Goal: Check status

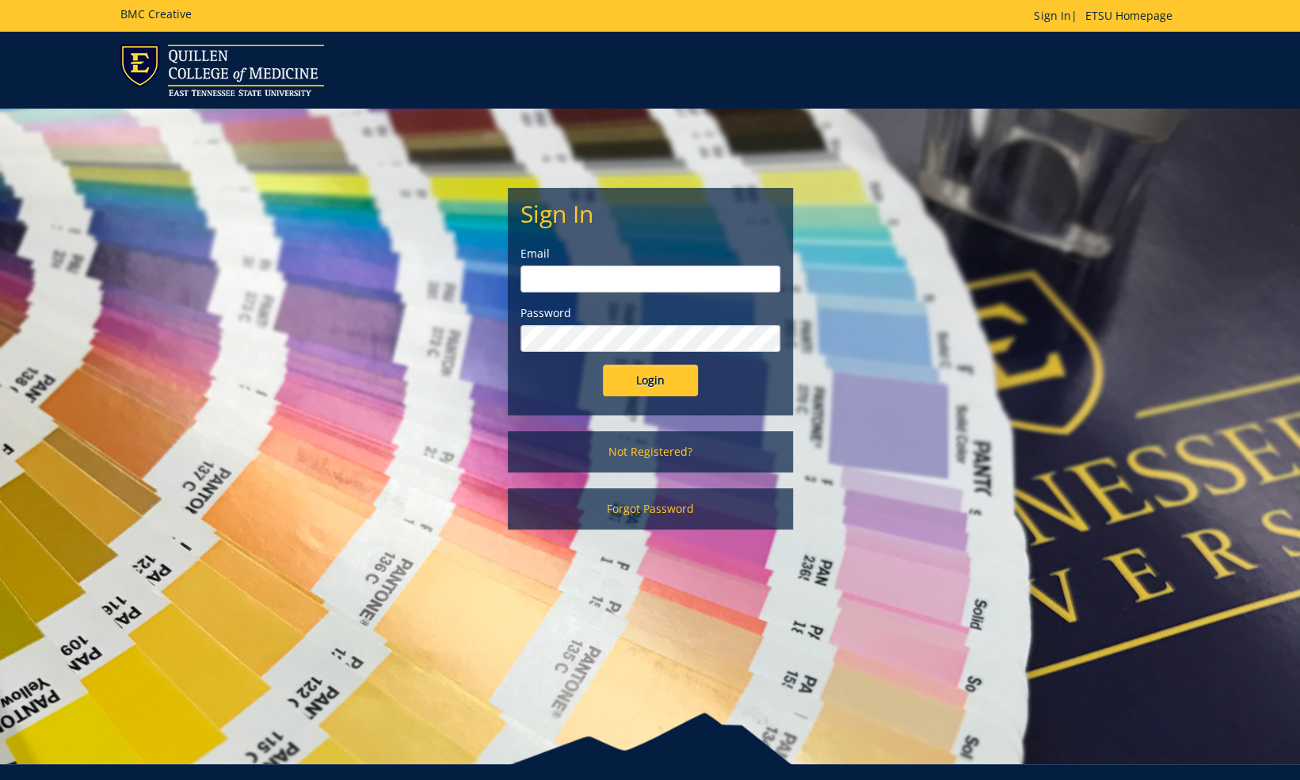
type input "[PERSON_NAME][EMAIL_ADDRESS][DOMAIN_NAME]"
click at [668, 382] on input "Login" at bounding box center [650, 380] width 95 height 32
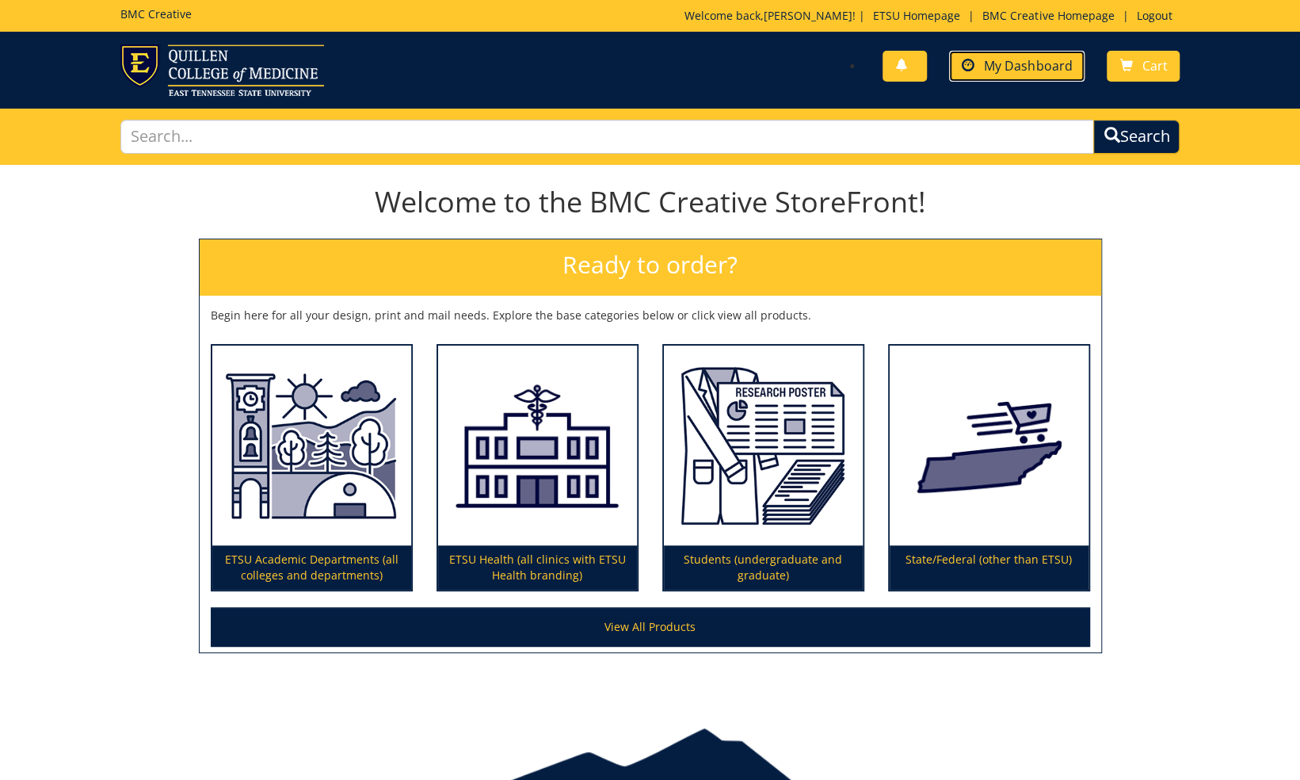
click at [1040, 70] on span "My Dashboard" at bounding box center [1028, 65] width 88 height 17
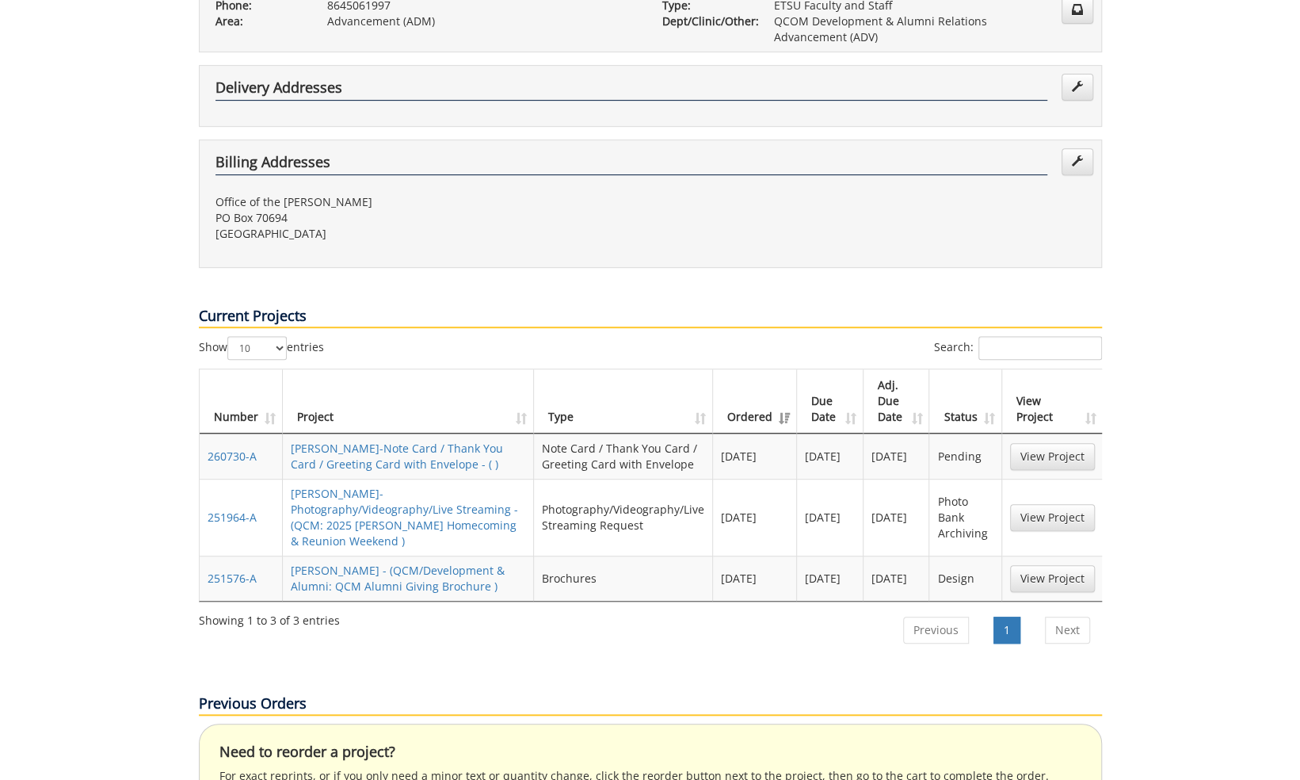
scroll to position [396, 0]
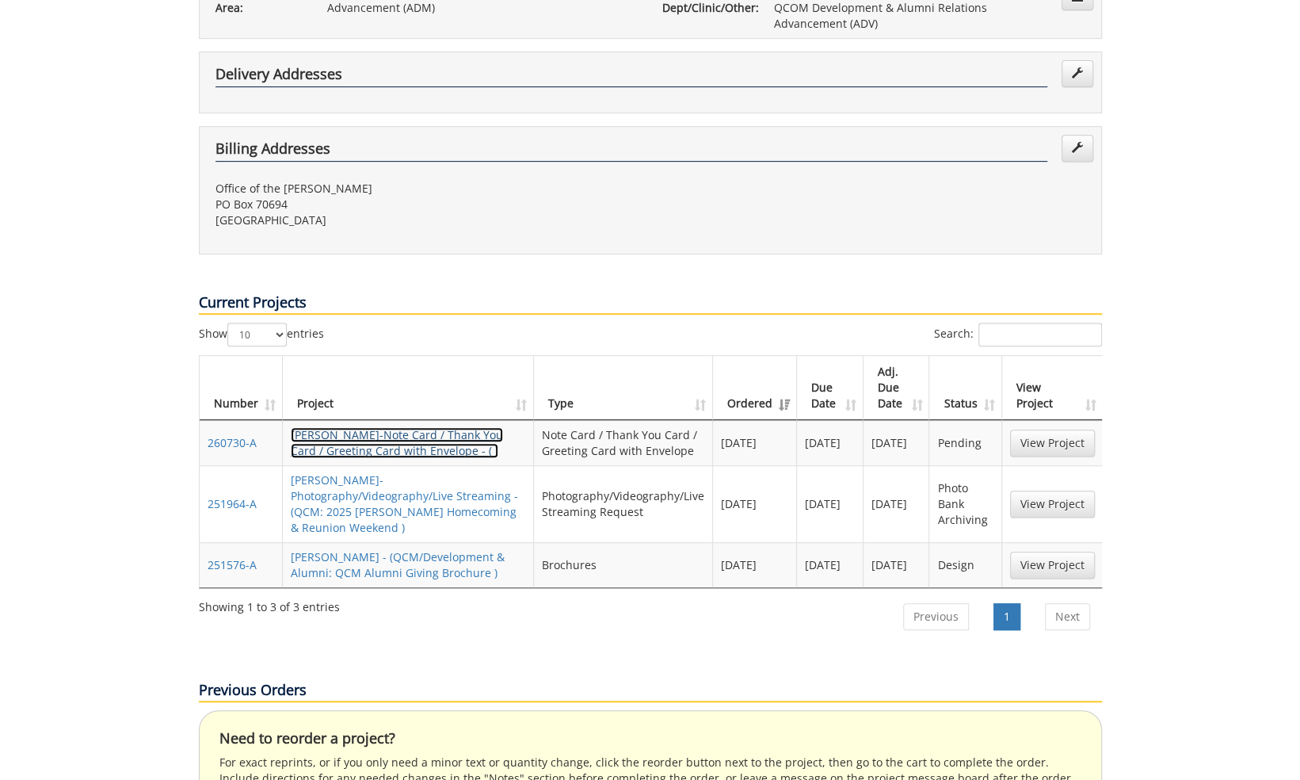
click at [435, 427] on link "[PERSON_NAME]-Note Card / Thank You Card / Greeting Card with Envelope - ( )" at bounding box center [397, 442] width 212 height 31
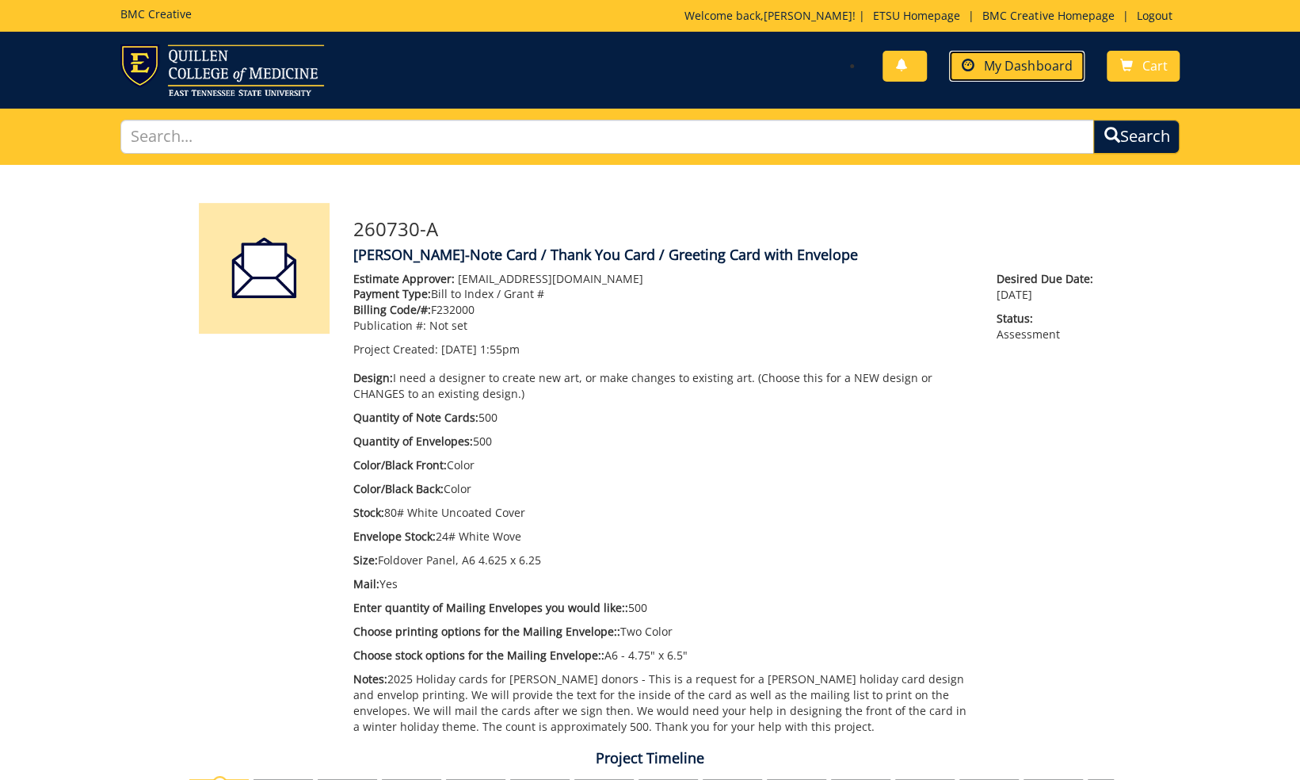
click at [1014, 73] on span "My Dashboard" at bounding box center [1028, 65] width 88 height 17
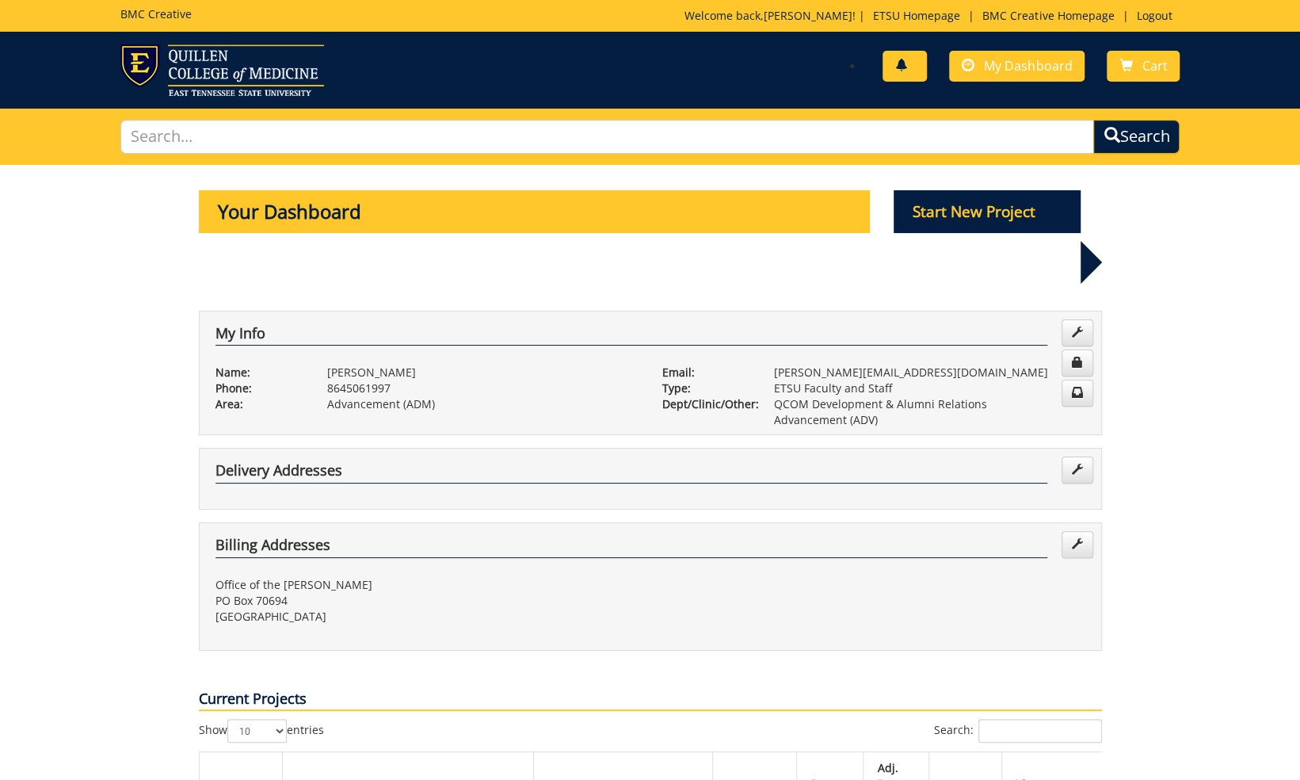
click at [899, 75] on link at bounding box center [905, 66] width 44 height 31
drag, startPoint x: 908, startPoint y: 93, endPoint x: 944, endPoint y: 75, distance: 40.4
click at [908, 93] on li "You have no new notifications" at bounding box center [983, 92] width 300 height 16
click at [994, 63] on span "My Dashboard" at bounding box center [1028, 65] width 88 height 17
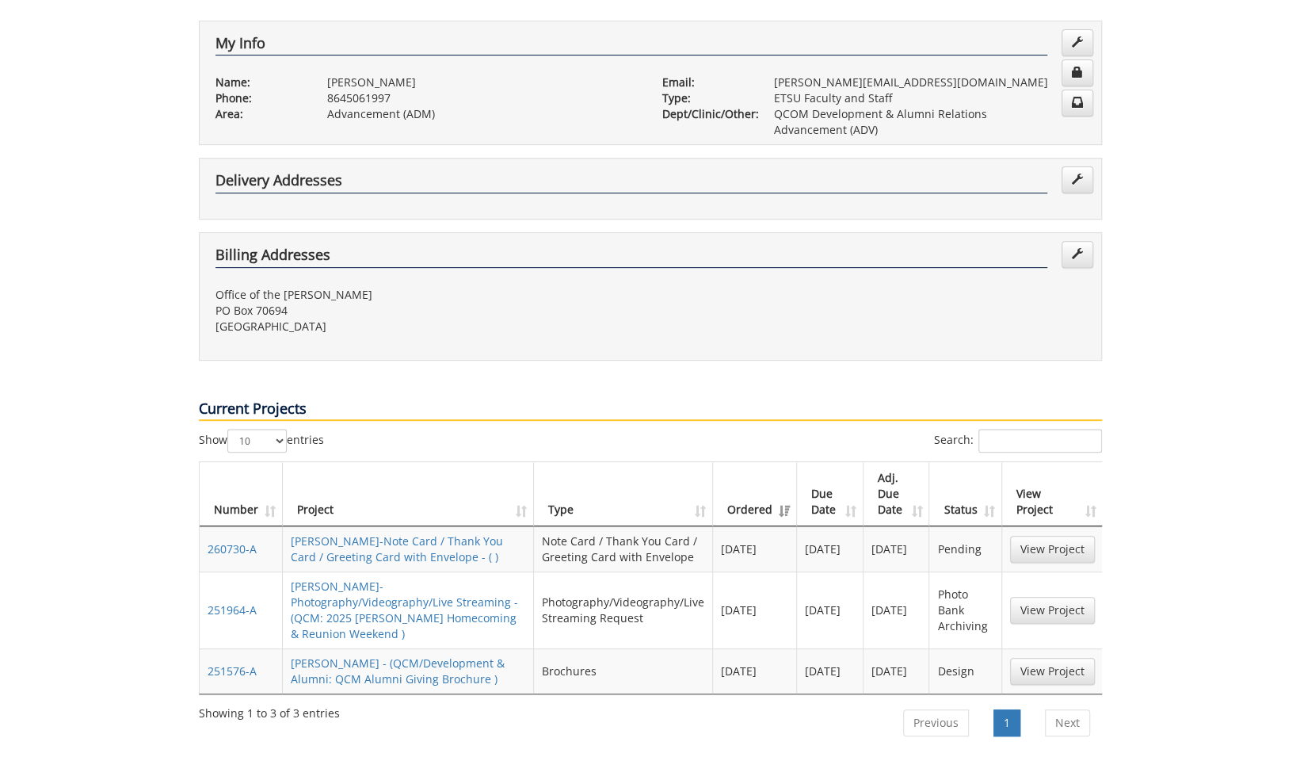
scroll to position [396, 0]
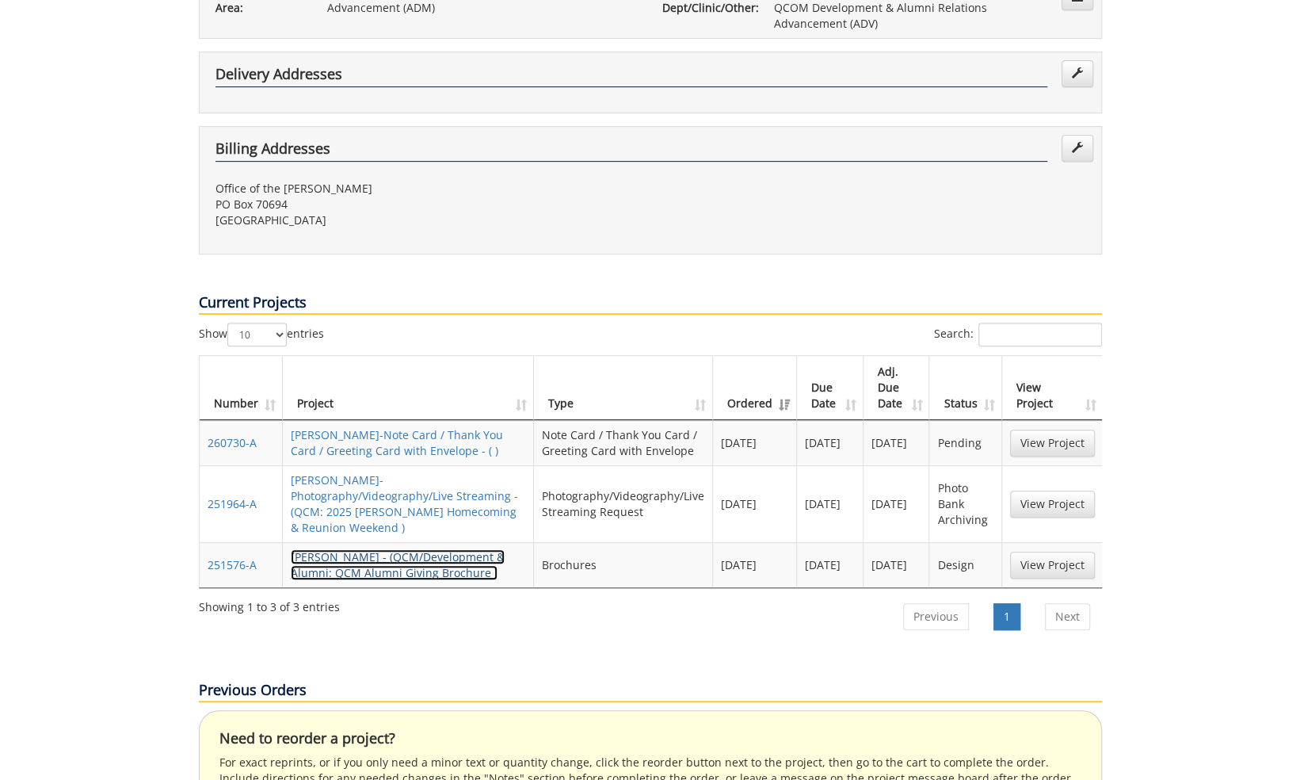
click at [372, 549] on link "KarinVon Kaenel-Brochure - (QCM/Development & Alumni: QCM Alumni Giving Brochur…" at bounding box center [398, 564] width 214 height 31
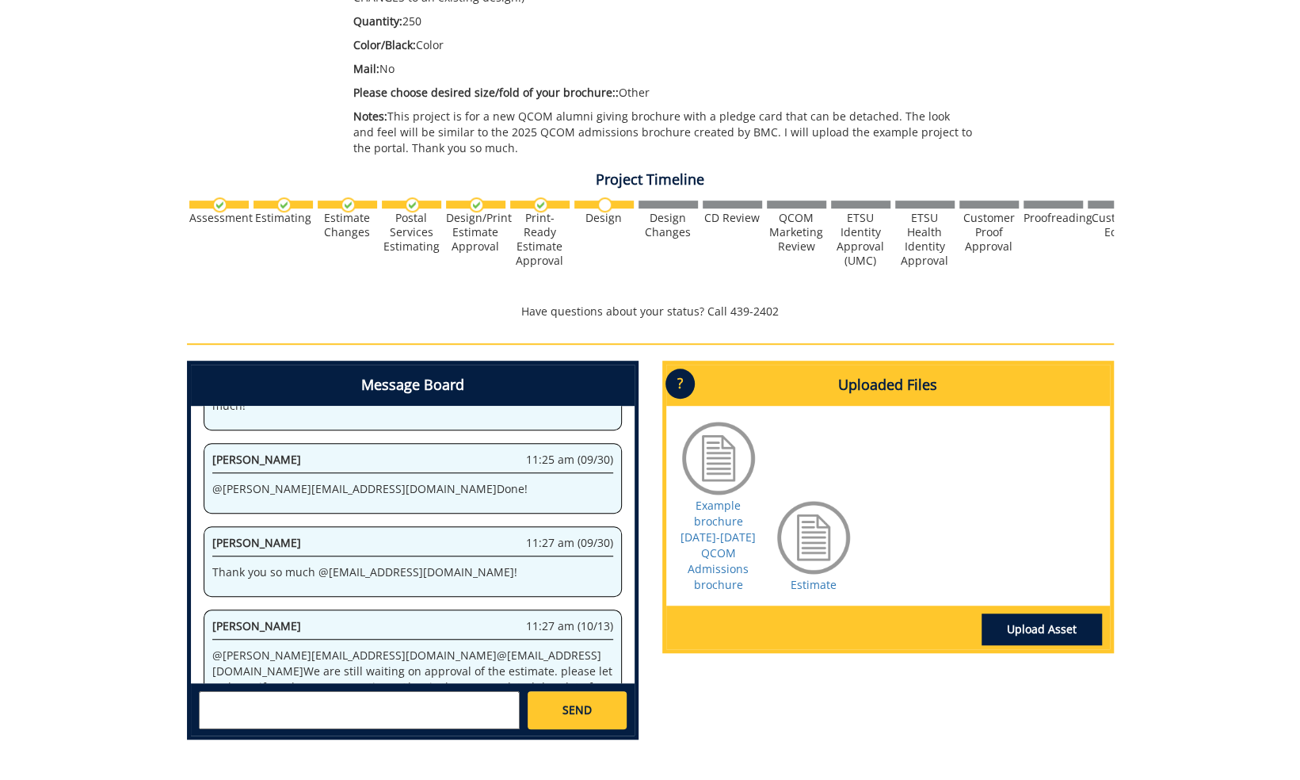
scroll to position [475, 0]
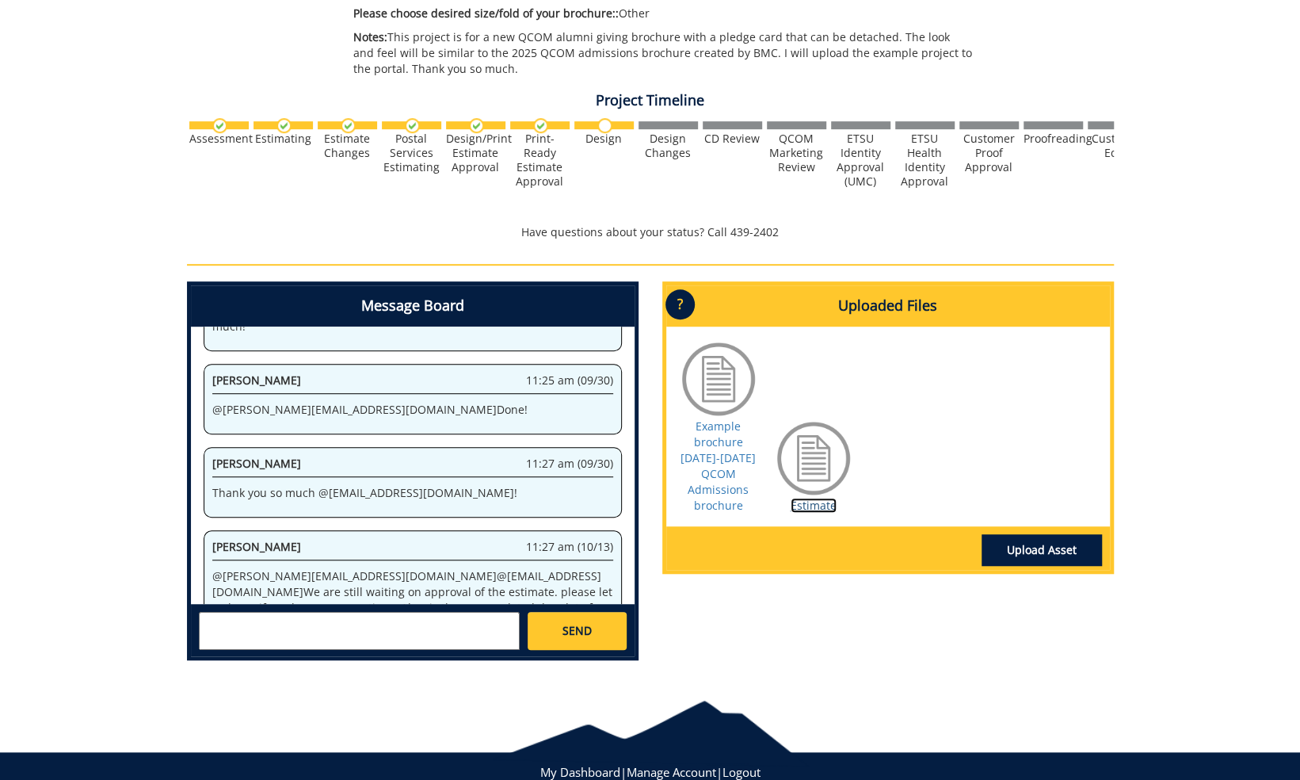
click at [816, 505] on link "Estimate" at bounding box center [814, 505] width 46 height 15
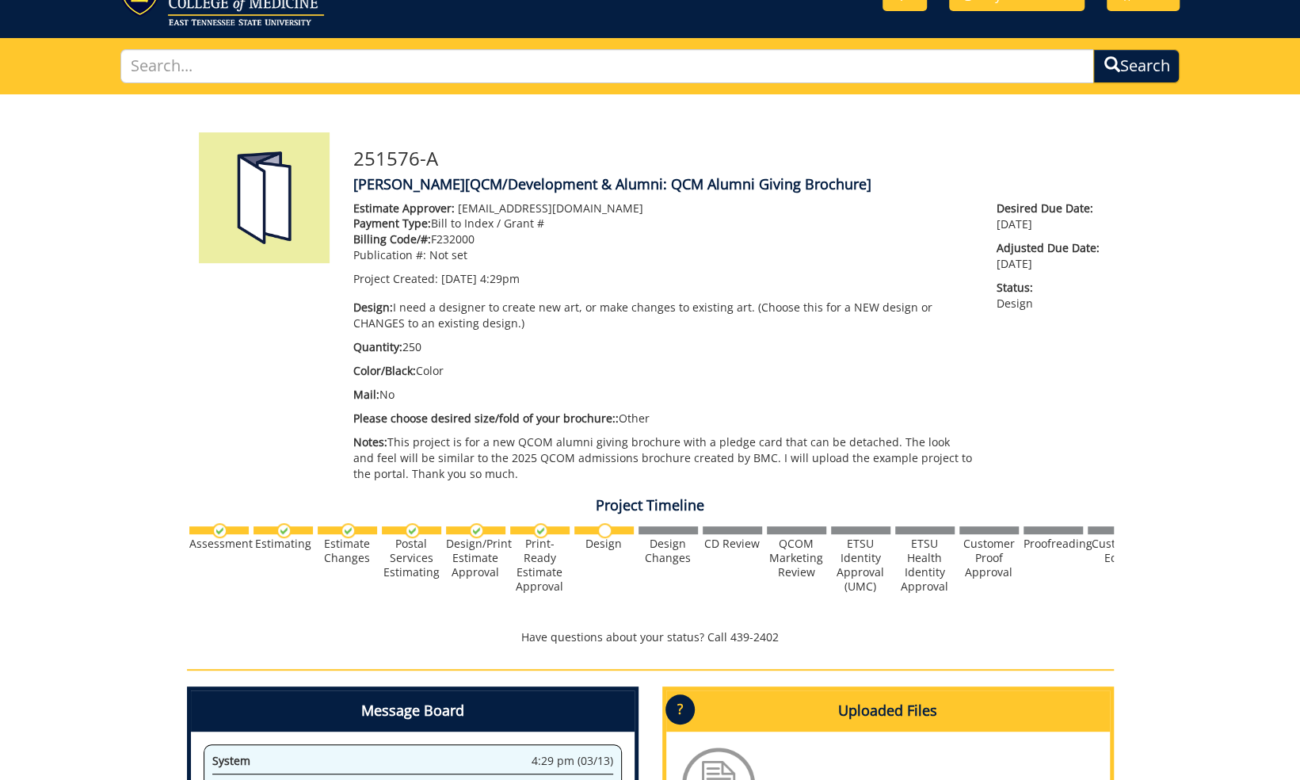
scroll to position [0, 0]
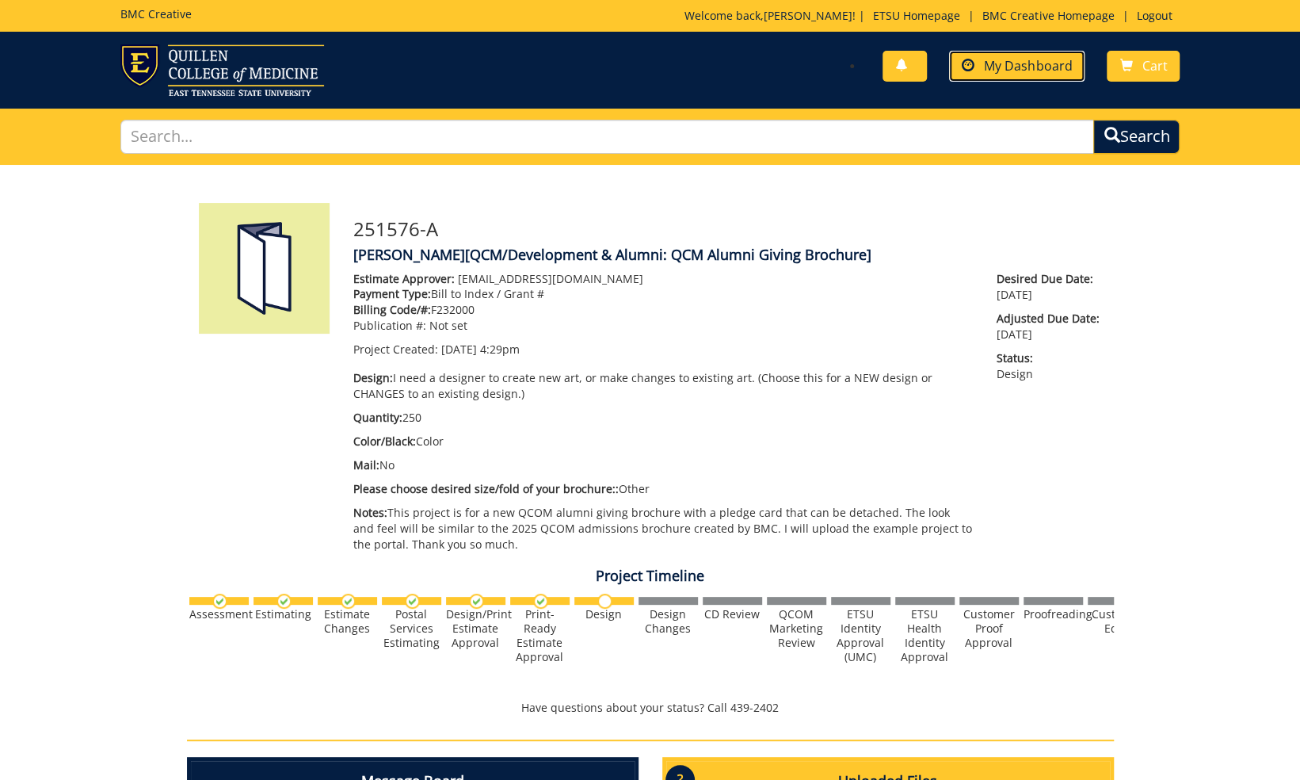
click at [998, 78] on link "My Dashboard" at bounding box center [1016, 66] width 135 height 31
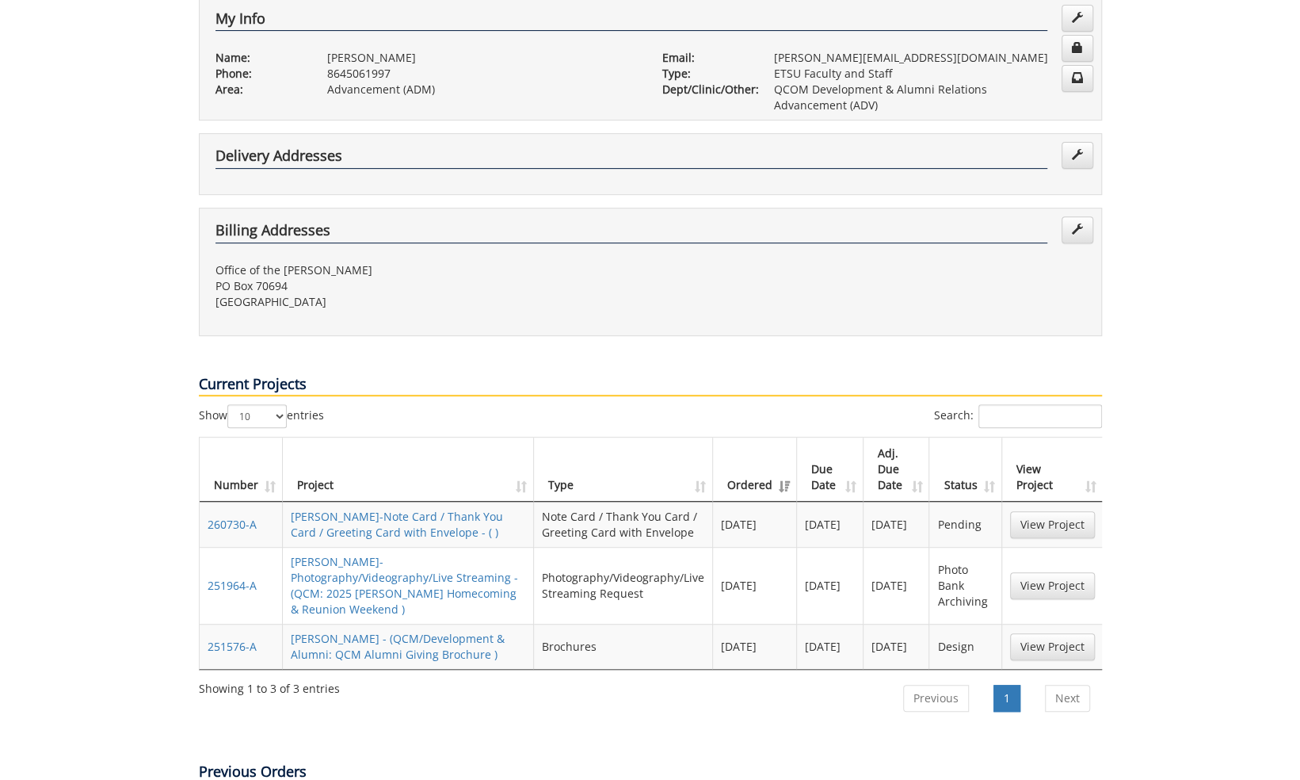
scroll to position [475, 0]
